Goal: Information Seeking & Learning: Find specific page/section

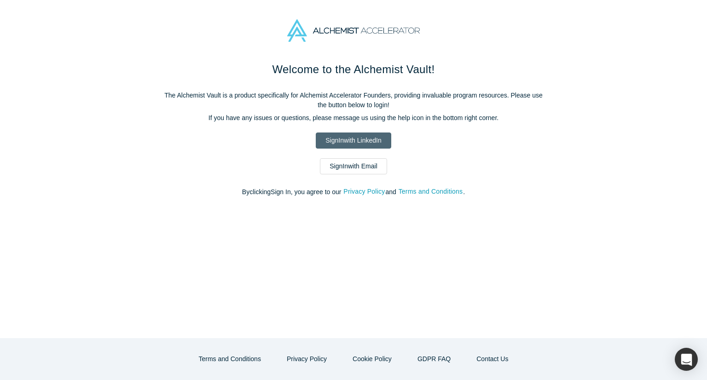
click at [361, 138] on link "Sign In with LinkedIn" at bounding box center [353, 141] width 75 height 16
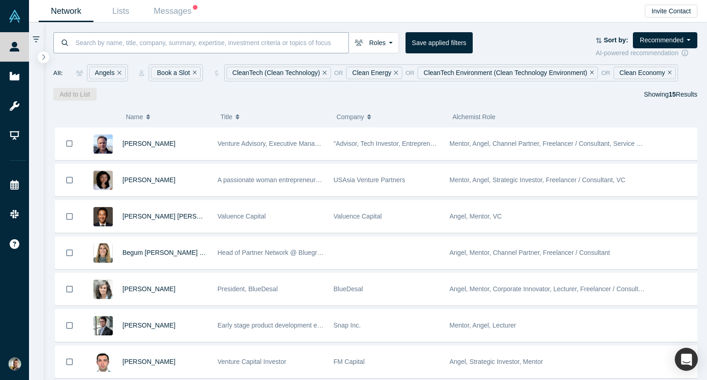
click at [251, 35] on input at bounding box center [212, 43] width 274 height 22
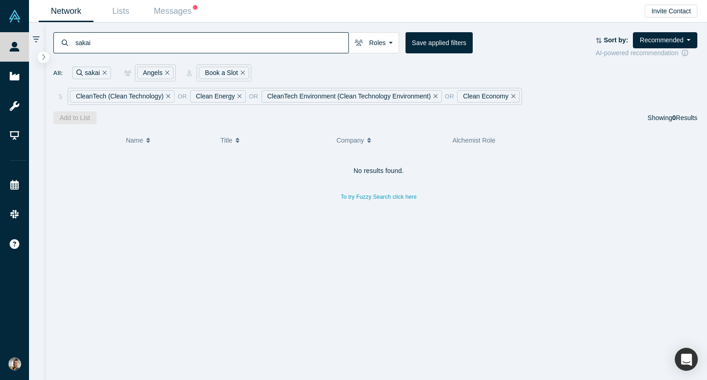
click at [120, 44] on input "sakai" at bounding box center [212, 43] width 274 height 22
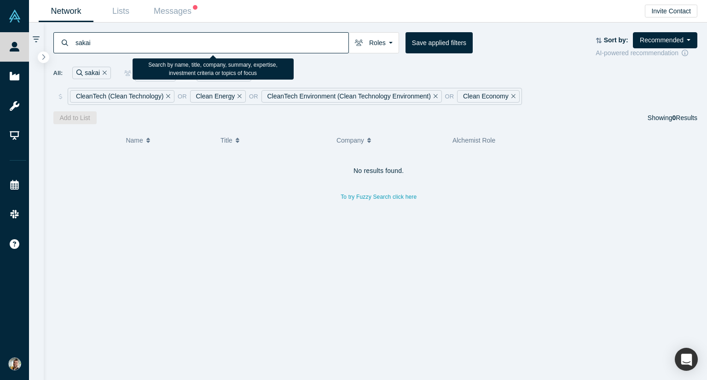
click at [120, 44] on input "sakai" at bounding box center [212, 43] width 274 height 22
type input "[PERSON_NAME]"
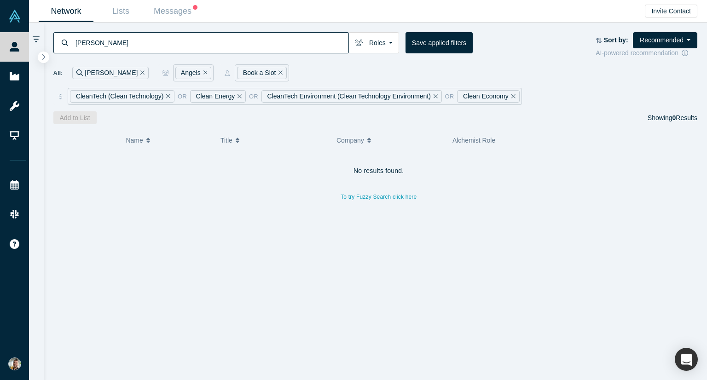
click at [36, 51] on link "People" at bounding box center [18, 46] width 36 height 29
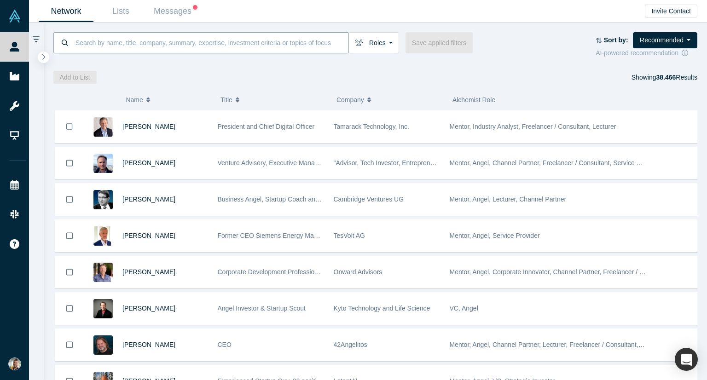
click at [151, 43] on input at bounding box center [212, 43] width 274 height 22
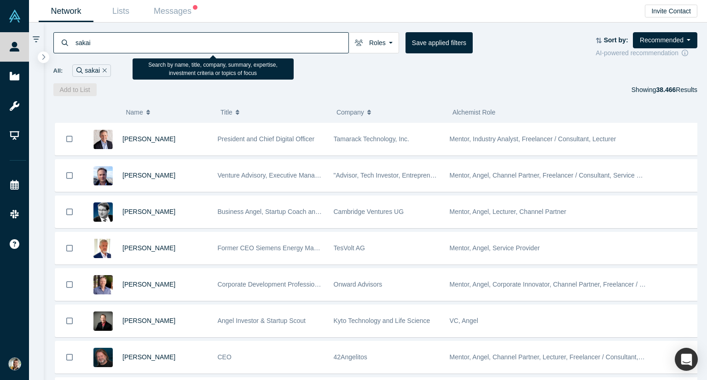
type input "sakai"
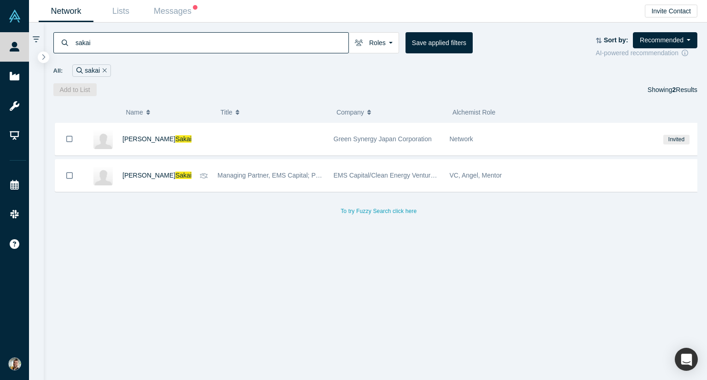
click at [175, 174] on span "Sakai" at bounding box center [183, 175] width 16 height 7
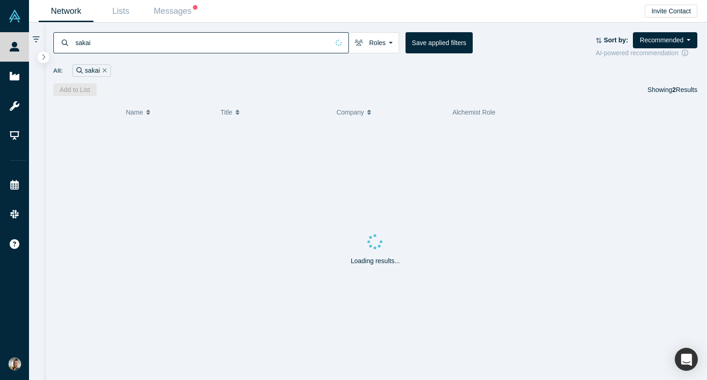
click at [186, 52] on input "sakai" at bounding box center [202, 43] width 255 height 22
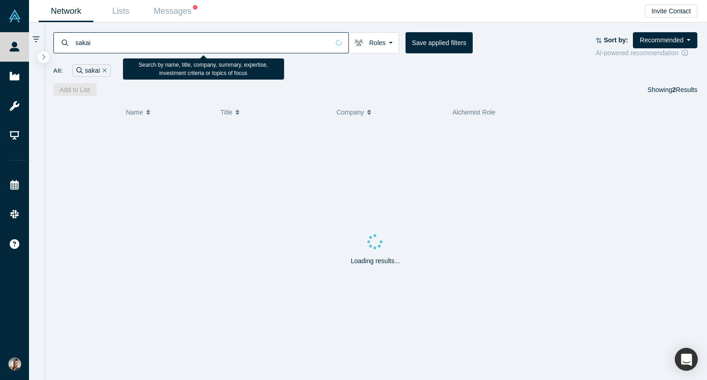
click at [186, 52] on input "sakai" at bounding box center [202, 43] width 255 height 22
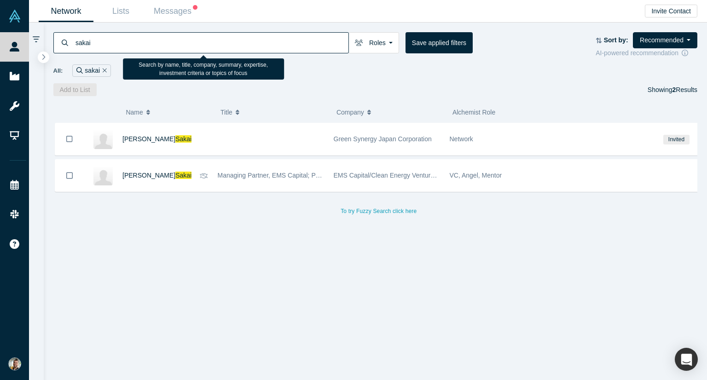
click at [186, 52] on input "sakai" at bounding box center [212, 43] width 274 height 22
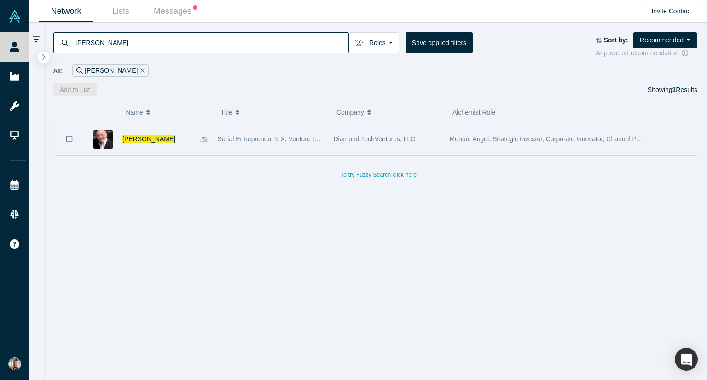
click at [212, 42] on input "[PERSON_NAME]" at bounding box center [212, 43] width 274 height 22
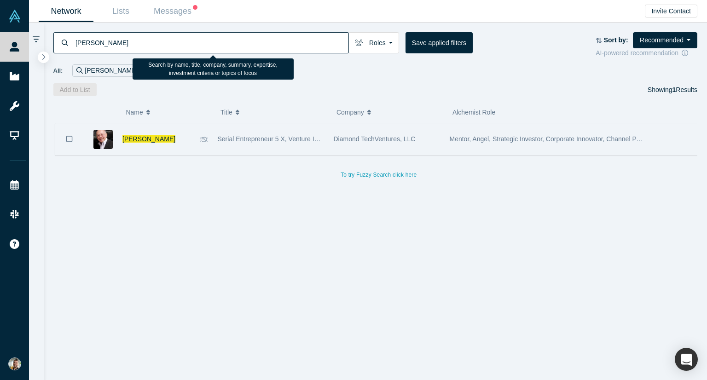
click at [212, 42] on input "[PERSON_NAME]" at bounding box center [212, 43] width 274 height 22
type input "[PERSON_NAME]"
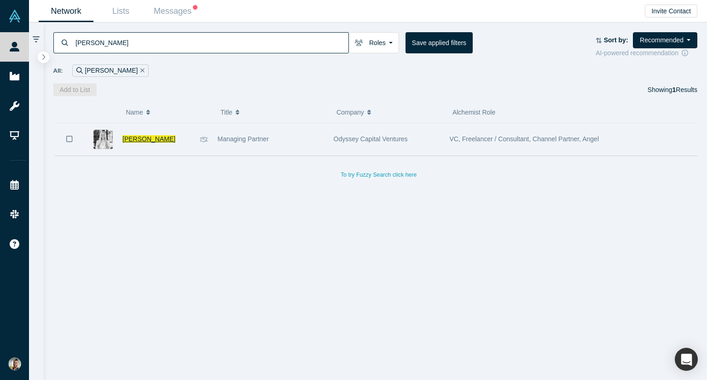
click at [152, 140] on span "[PERSON_NAME]" at bounding box center [148, 138] width 53 height 7
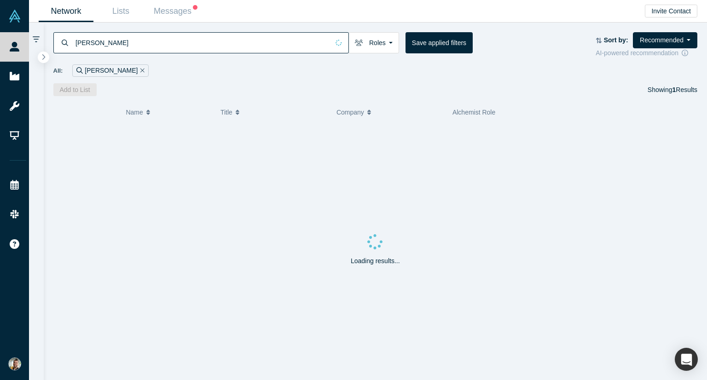
click at [120, 36] on input "[PERSON_NAME]" at bounding box center [202, 43] width 255 height 22
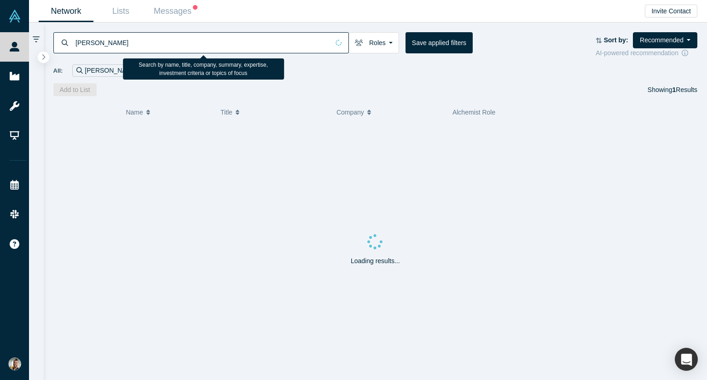
click at [118, 42] on input "[PERSON_NAME]" at bounding box center [202, 43] width 255 height 22
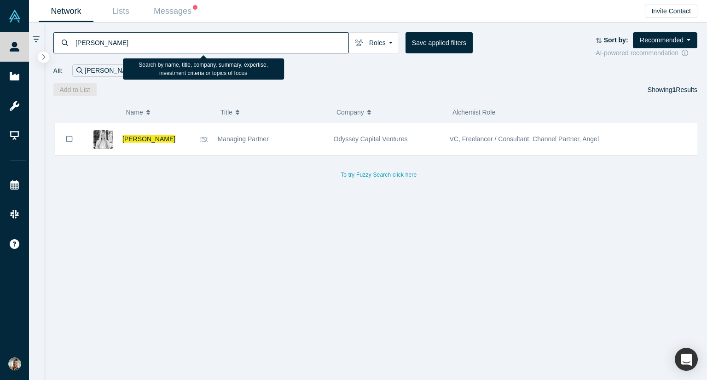
click at [118, 42] on input "[PERSON_NAME]" at bounding box center [212, 43] width 274 height 22
type input "[PERSON_NAME]"
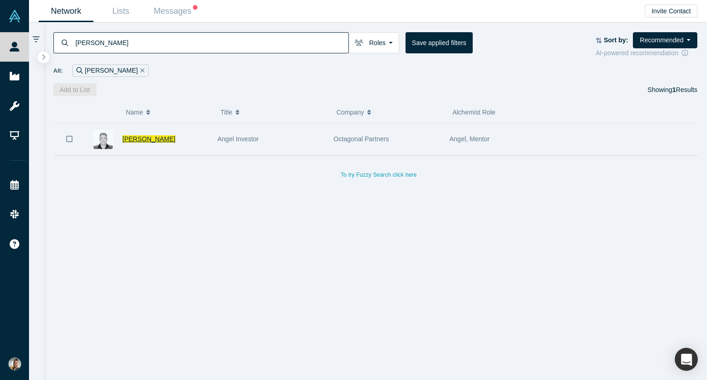
click at [164, 136] on span "[PERSON_NAME]" at bounding box center [148, 138] width 53 height 7
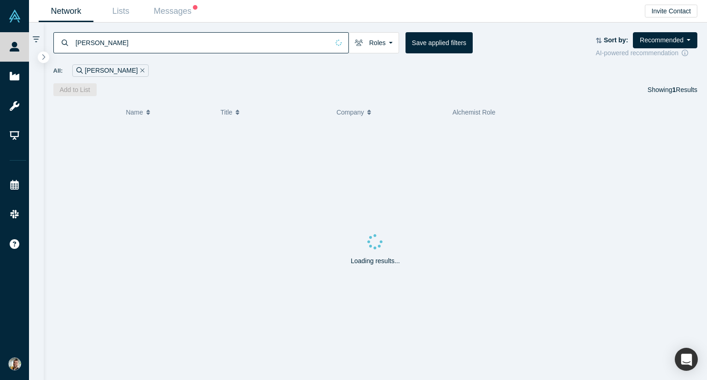
click at [114, 41] on input "[PERSON_NAME]" at bounding box center [202, 43] width 255 height 22
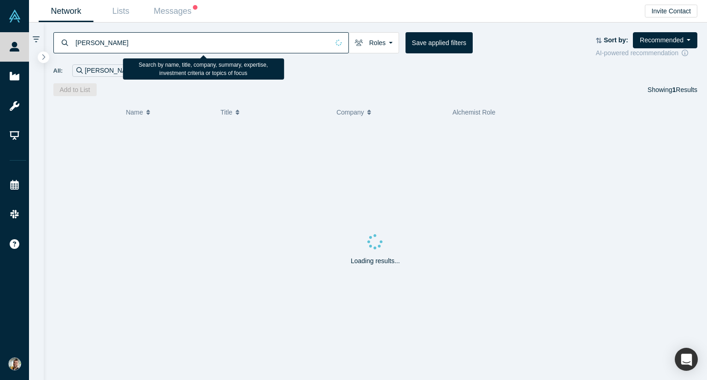
click at [114, 41] on input "[PERSON_NAME]" at bounding box center [202, 43] width 255 height 22
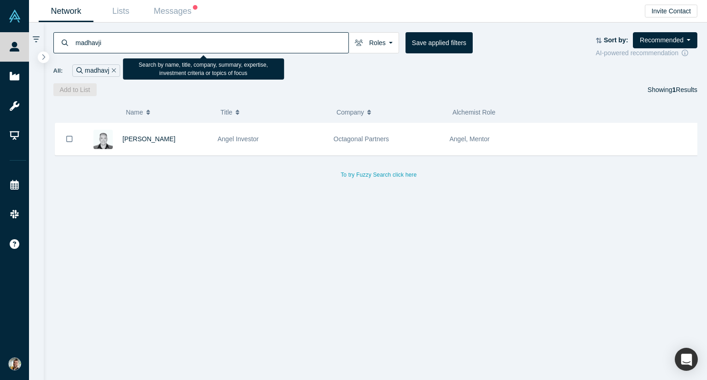
type input "madhavji"
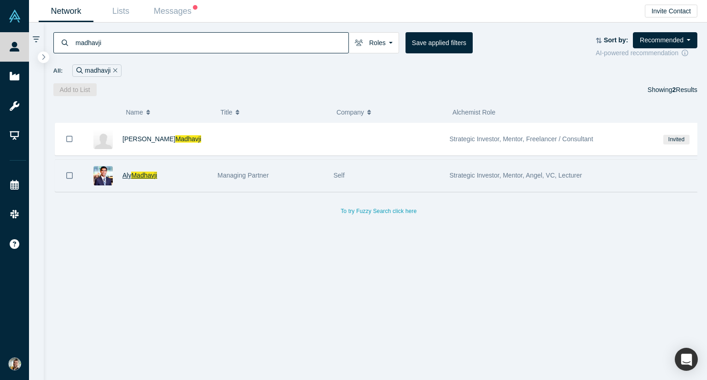
click at [145, 177] on span "Madhavji" at bounding box center [144, 175] width 26 height 7
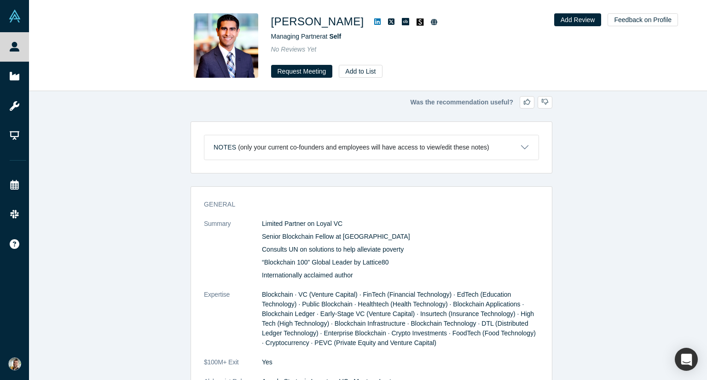
click at [374, 24] on icon at bounding box center [377, 21] width 6 height 6
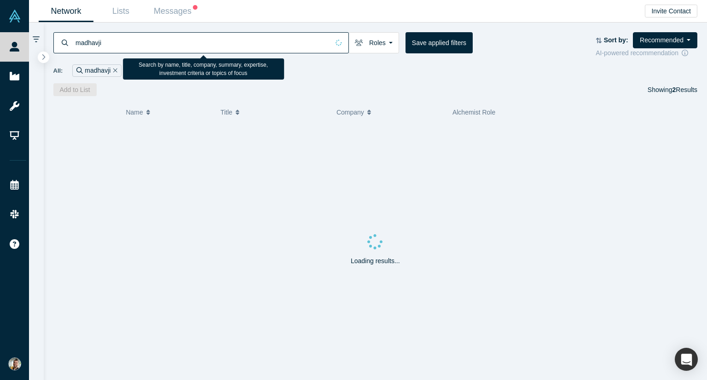
click at [242, 44] on input "madhavji" at bounding box center [202, 43] width 255 height 22
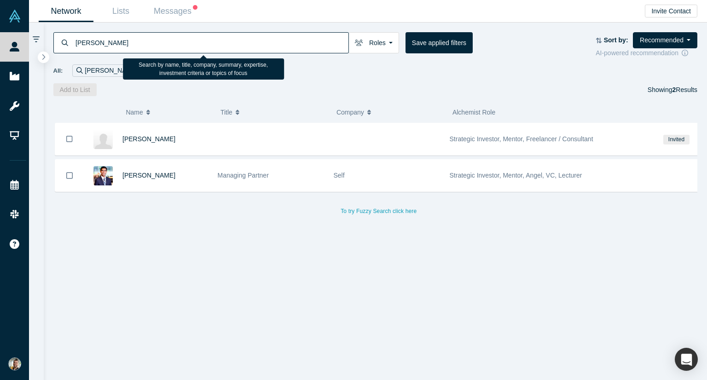
type input "[PERSON_NAME]"
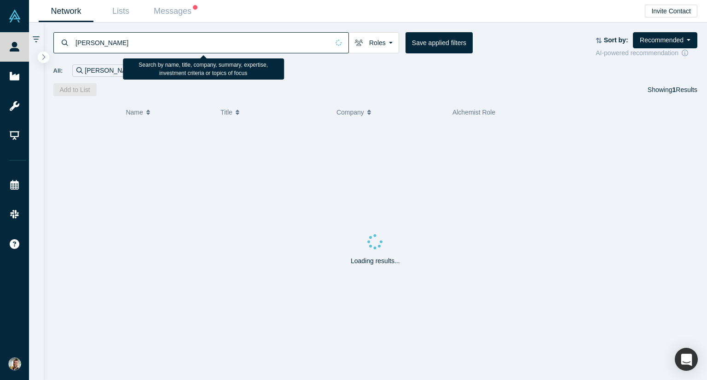
click at [146, 43] on input "[PERSON_NAME]" at bounding box center [202, 43] width 255 height 22
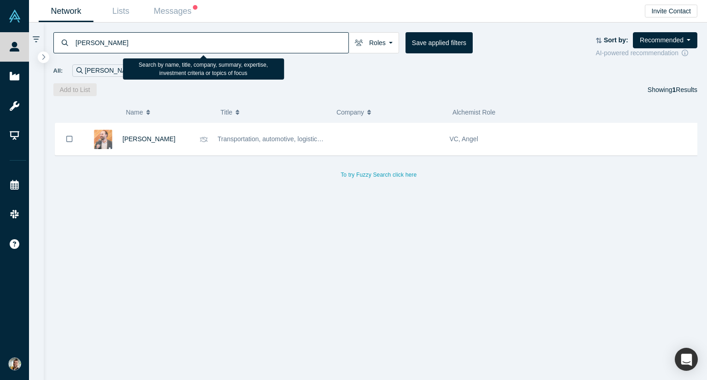
type input "[PERSON_NAME]"
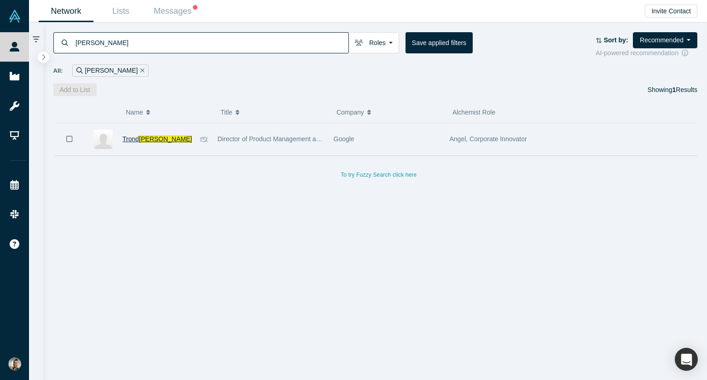
click at [131, 136] on span "Trond" at bounding box center [130, 138] width 17 height 7
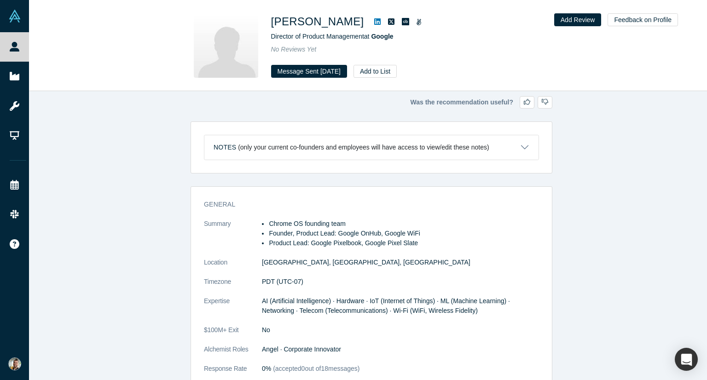
click at [374, 23] on icon at bounding box center [377, 21] width 6 height 7
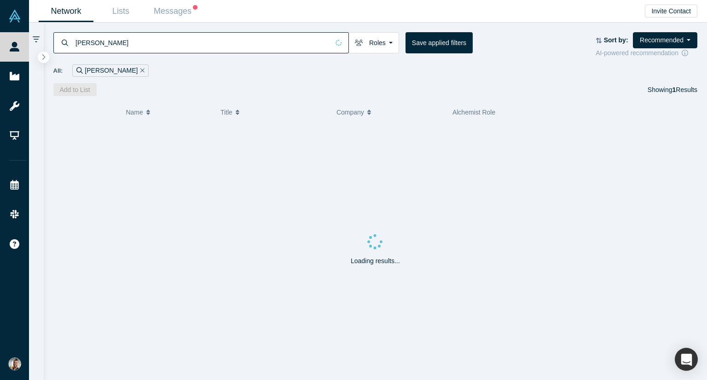
click at [128, 41] on input "[PERSON_NAME]" at bounding box center [202, 43] width 255 height 22
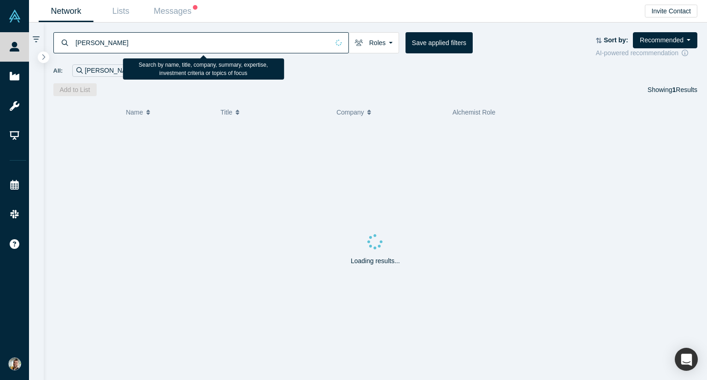
click at [128, 41] on input "[PERSON_NAME]" at bounding box center [202, 43] width 255 height 22
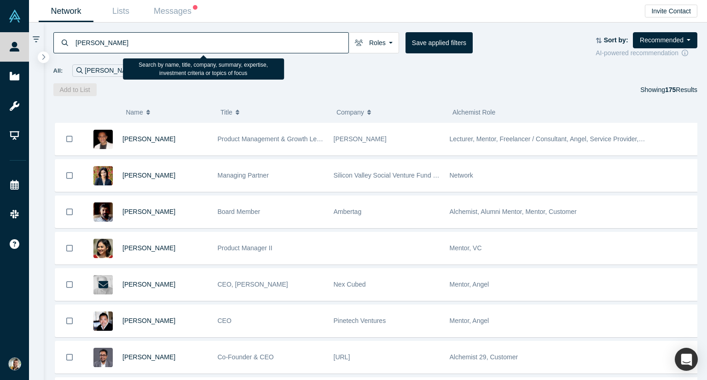
type input "[PERSON_NAME]"
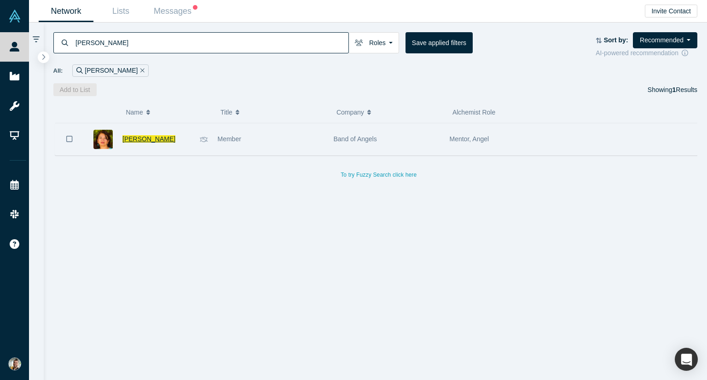
click at [156, 139] on span "[PERSON_NAME]" at bounding box center [148, 138] width 53 height 7
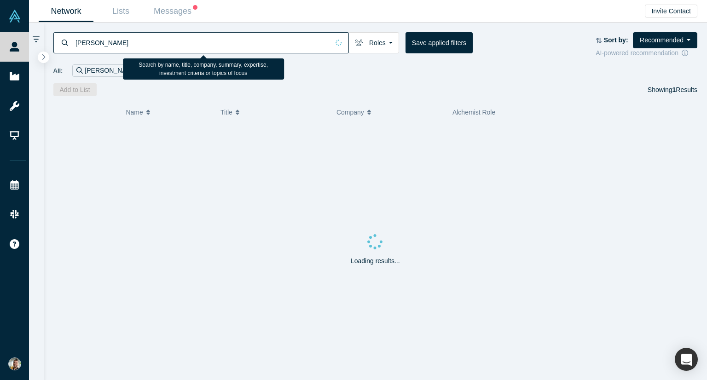
click at [187, 40] on input "[PERSON_NAME]" at bounding box center [202, 43] width 255 height 22
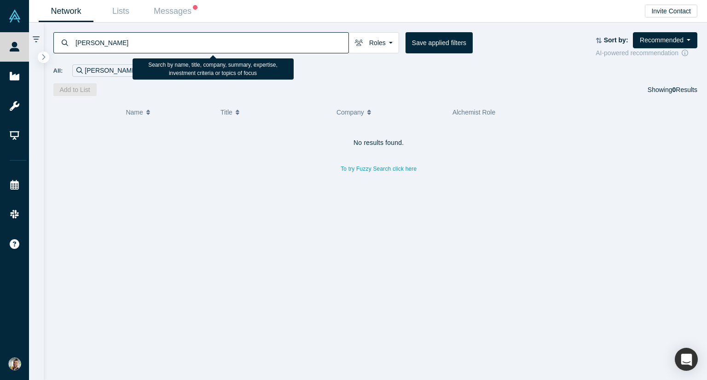
click at [88, 43] on input "[PERSON_NAME]" at bounding box center [212, 43] width 274 height 22
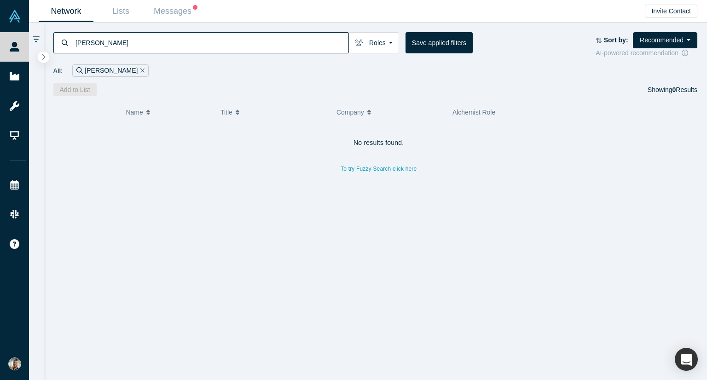
type input "[PERSON_NAME]"
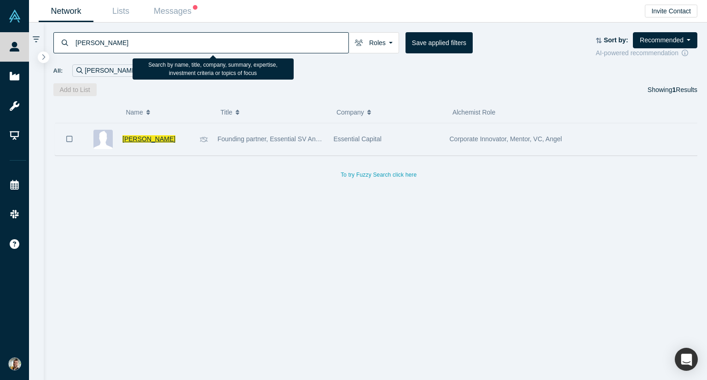
click at [141, 137] on span "[PERSON_NAME]" at bounding box center [148, 138] width 53 height 7
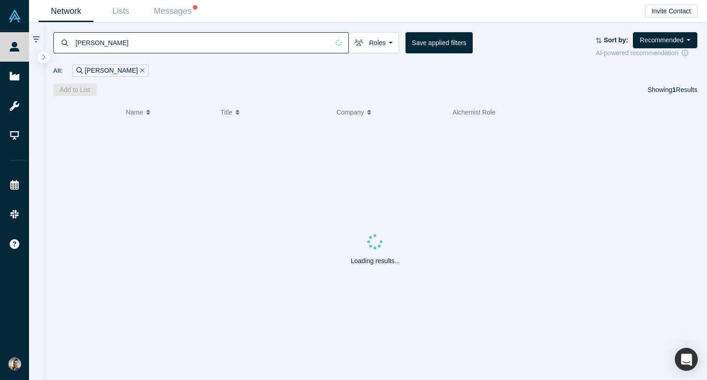
click at [105, 43] on input "[PERSON_NAME]" at bounding box center [202, 43] width 255 height 22
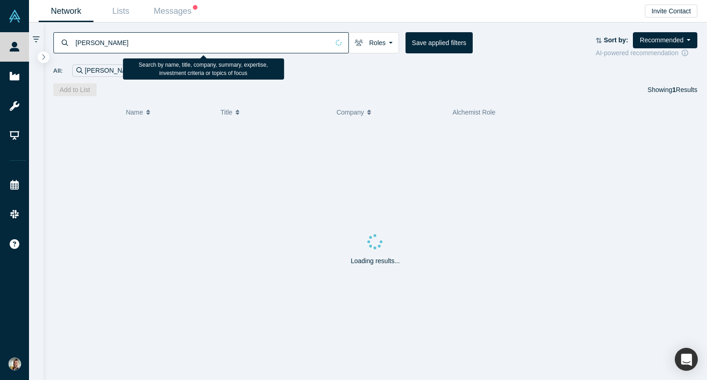
click at [105, 43] on input "[PERSON_NAME]" at bounding box center [202, 43] width 255 height 22
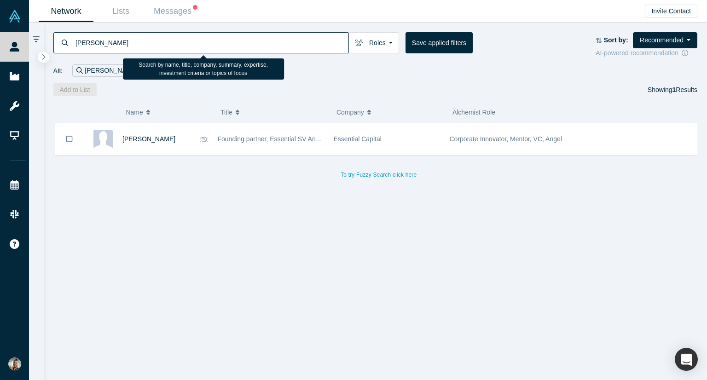
type input "[PERSON_NAME]"
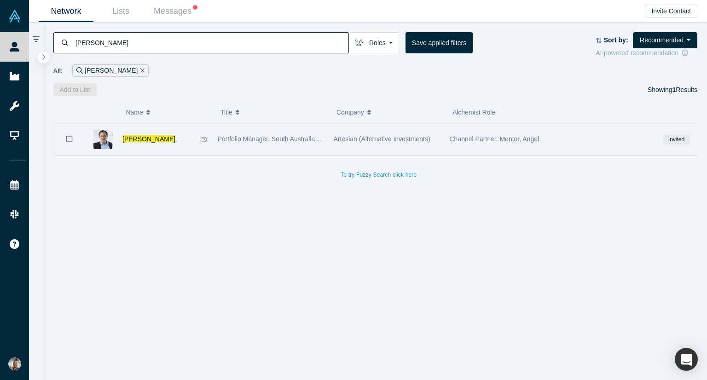
click at [133, 139] on span "[PERSON_NAME]" at bounding box center [148, 138] width 53 height 7
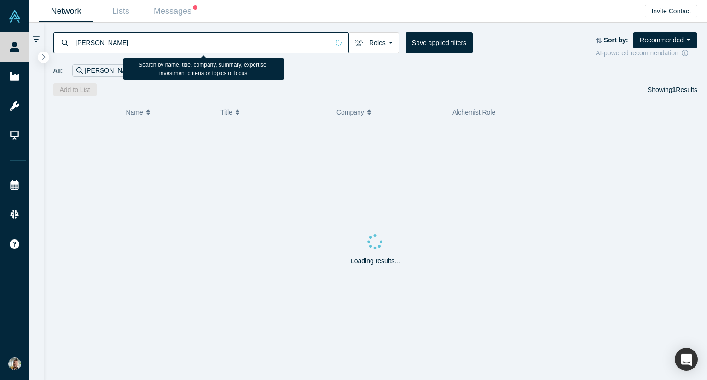
click at [139, 41] on input "[PERSON_NAME]" at bounding box center [202, 43] width 255 height 22
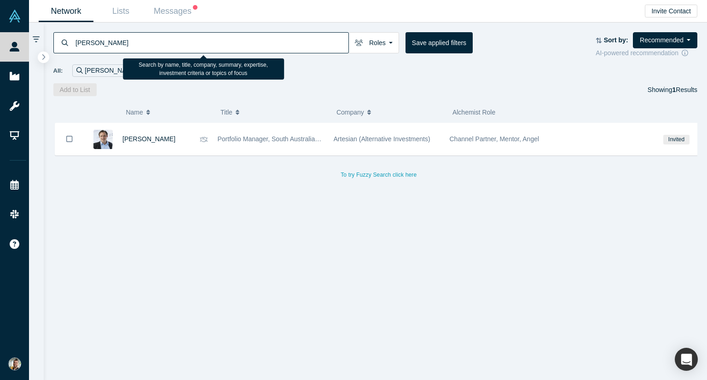
type input "[PERSON_NAME]"
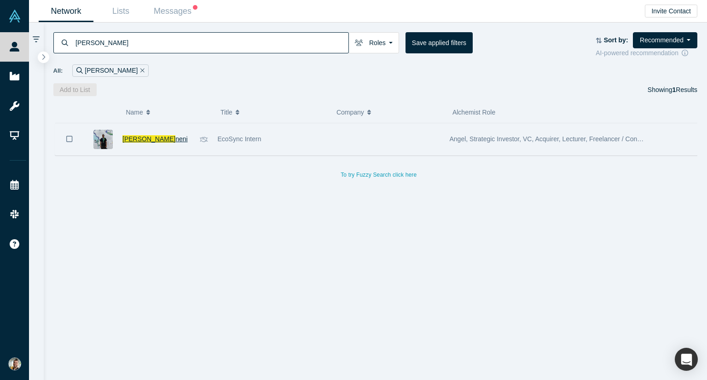
click at [156, 137] on span "[PERSON_NAME]" at bounding box center [148, 138] width 53 height 7
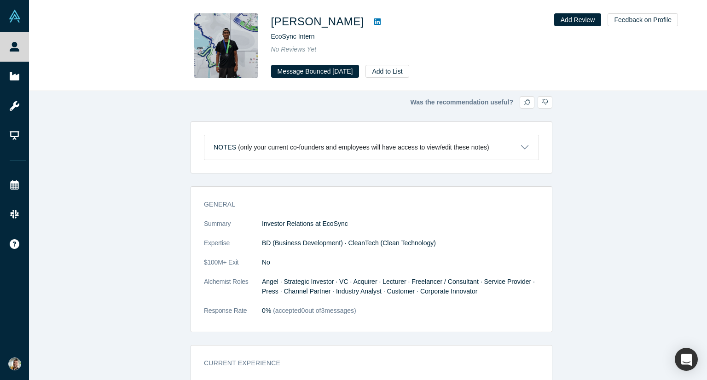
click at [381, 22] on icon at bounding box center [377, 21] width 6 height 7
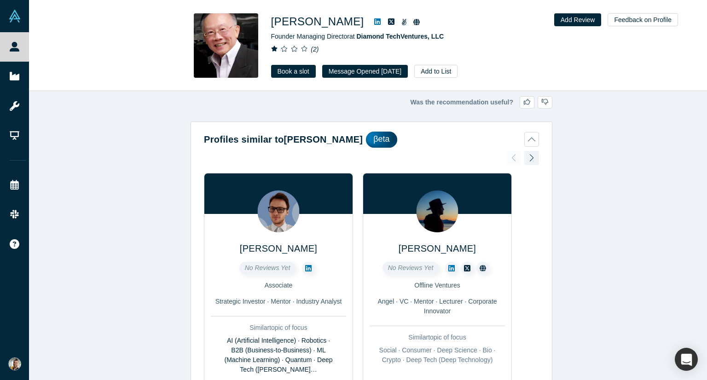
click at [374, 21] on icon at bounding box center [377, 21] width 6 height 6
